Goal: Transaction & Acquisition: Purchase product/service

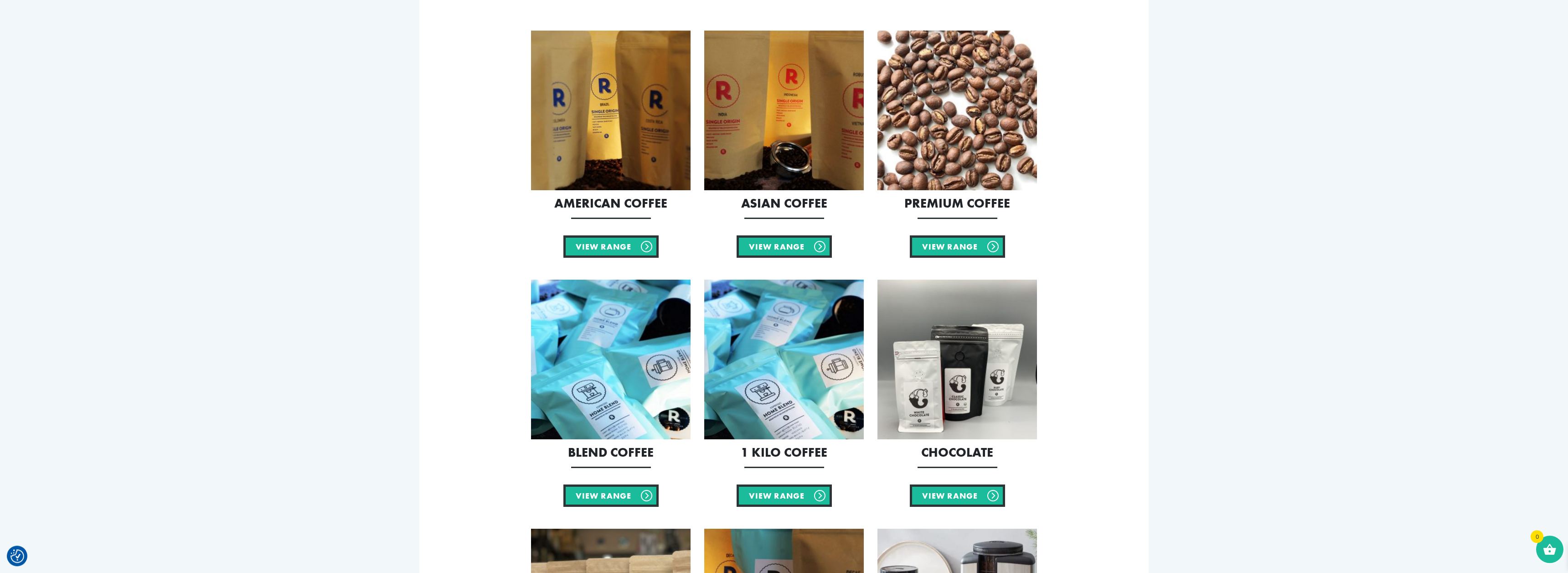
scroll to position [139, 0]
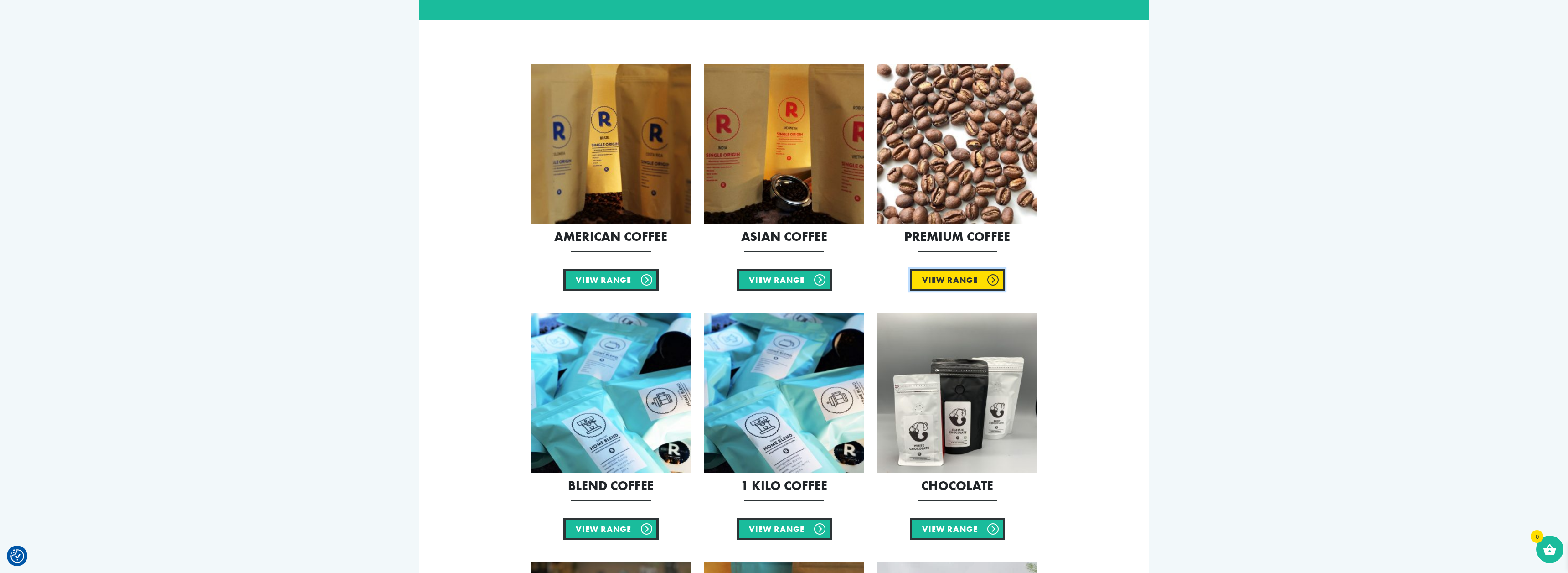
click at [967, 279] on link "View Range" at bounding box center [957, 279] width 96 height 23
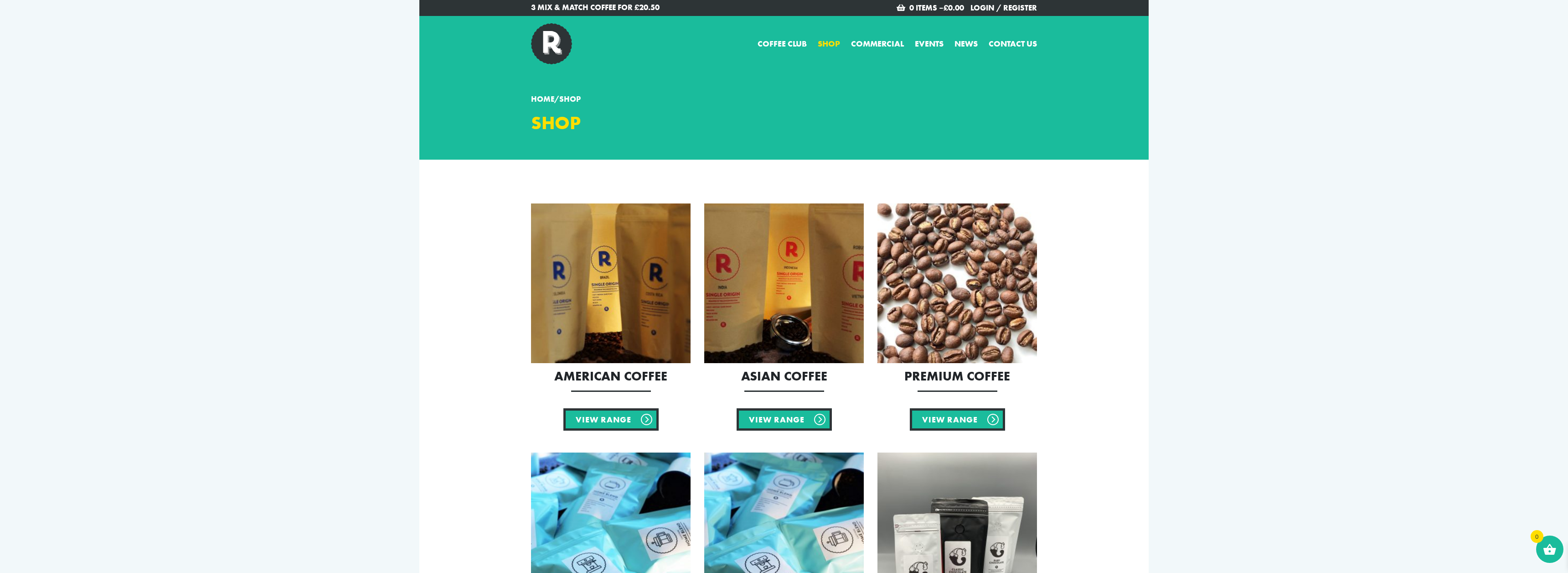
scroll to position [139, 0]
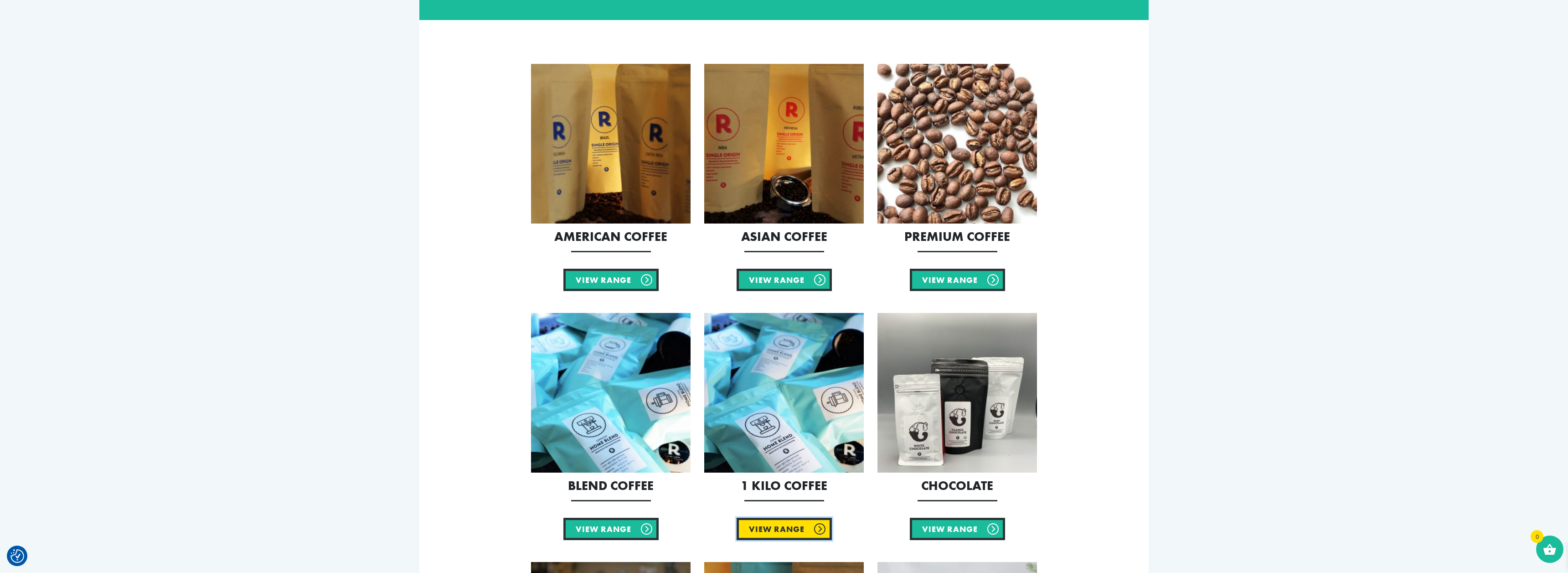
click at [781, 529] on link "View Range" at bounding box center [784, 529] width 96 height 23
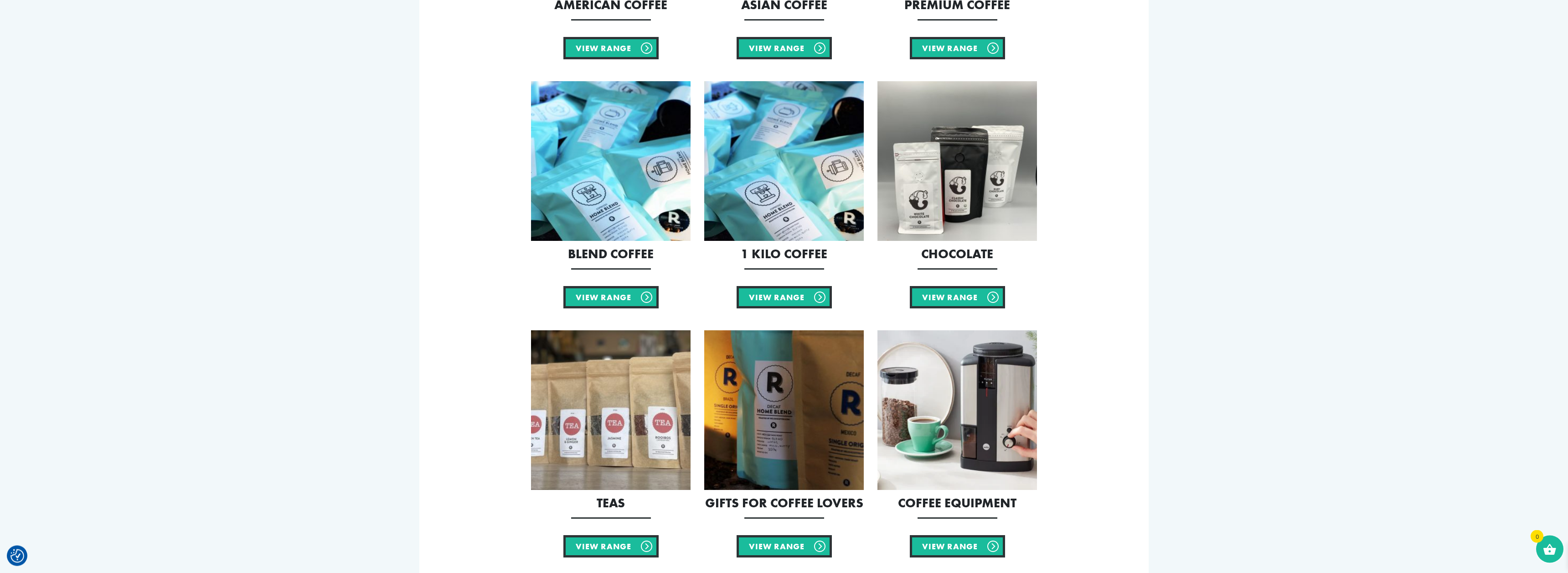
scroll to position [233, 0]
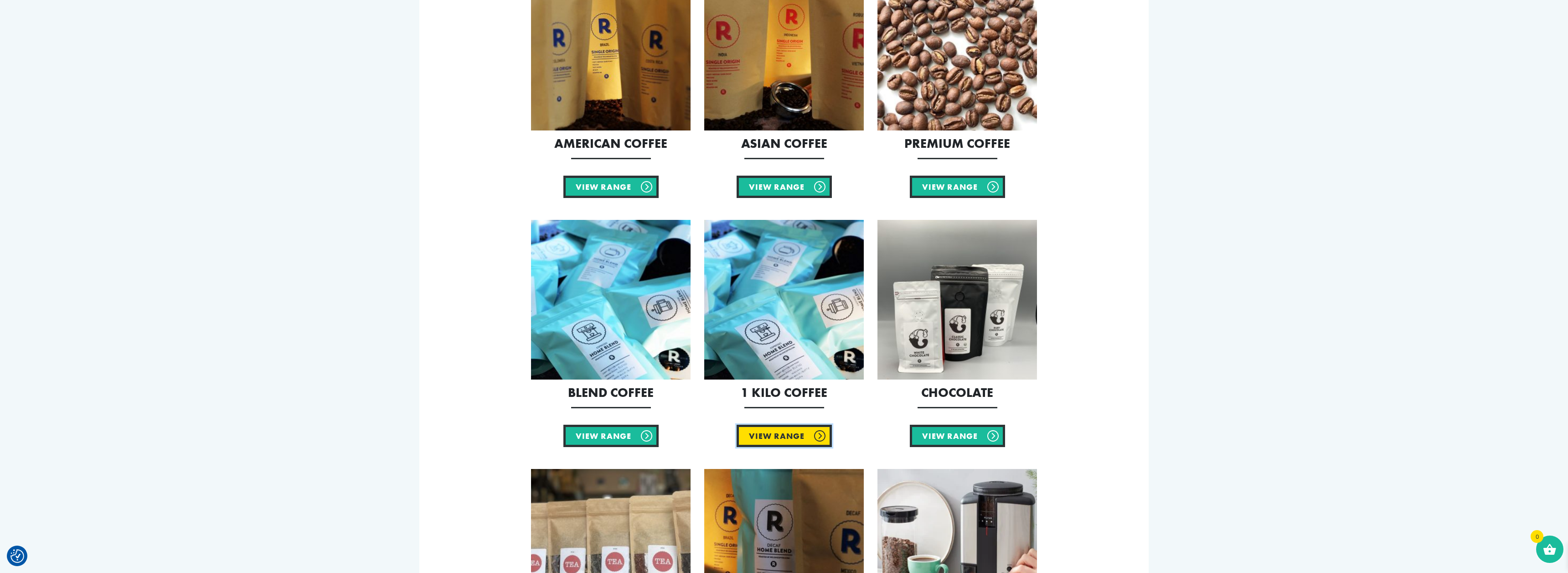
click at [800, 438] on link "View Range" at bounding box center [784, 435] width 96 height 23
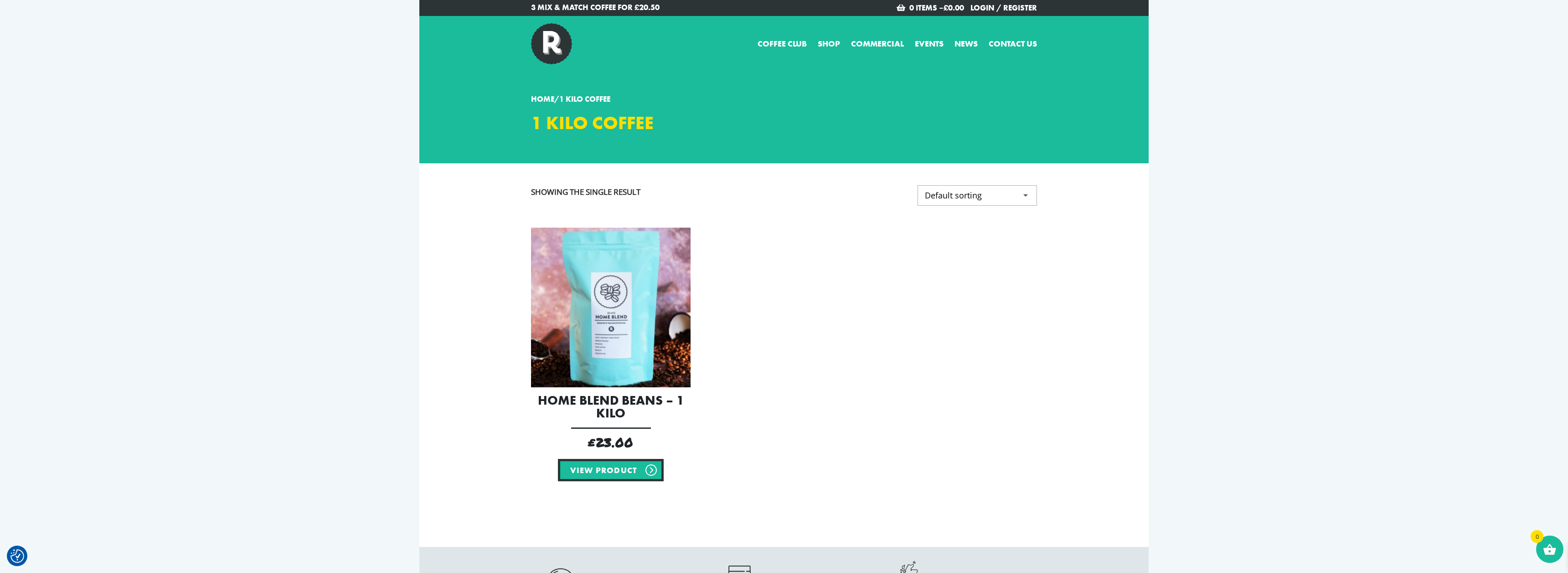
click at [616, 325] on img at bounding box center [611, 308] width 159 height 160
